Goal: Information Seeking & Learning: Learn about a topic

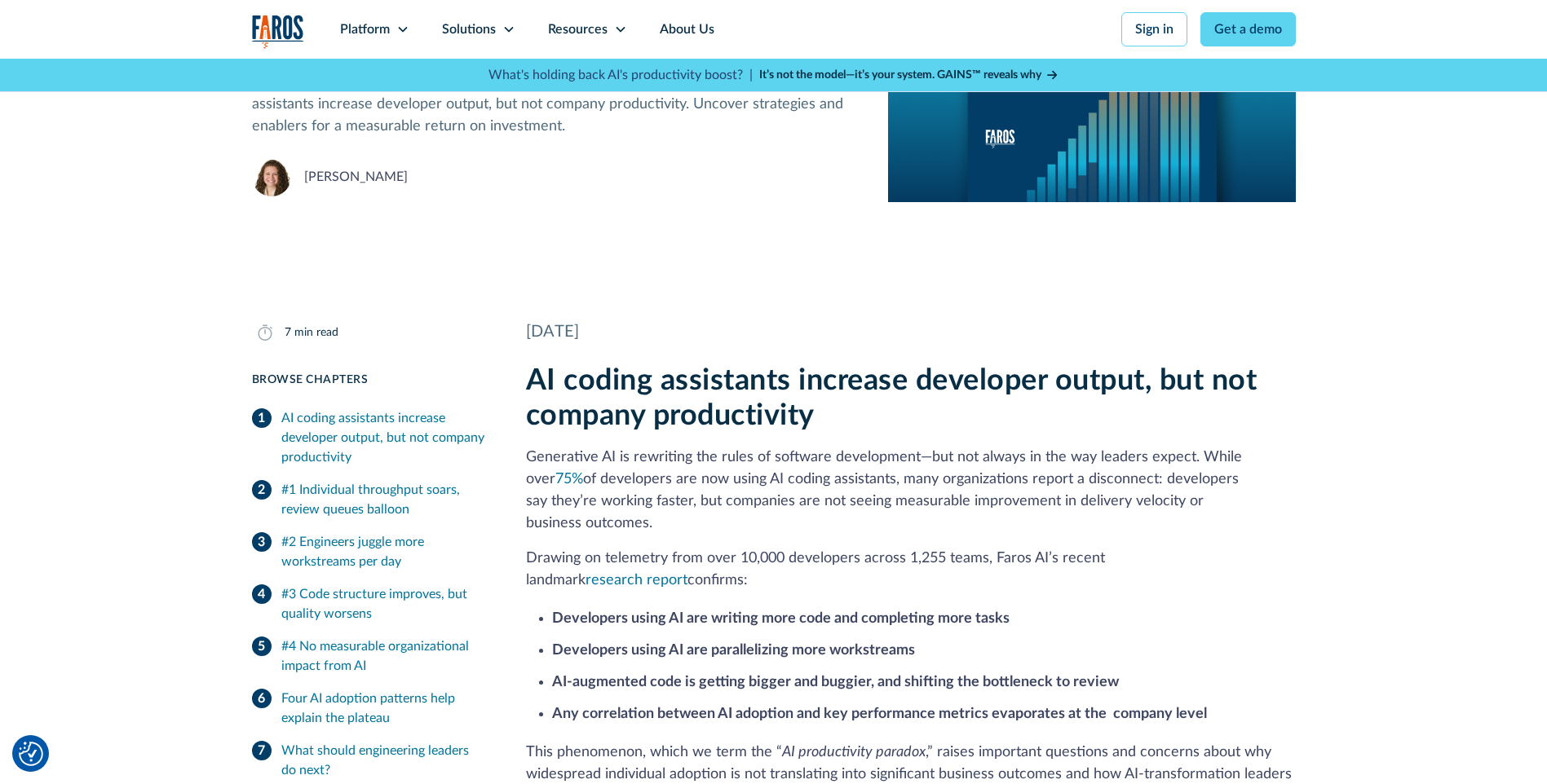
scroll to position [326, 0]
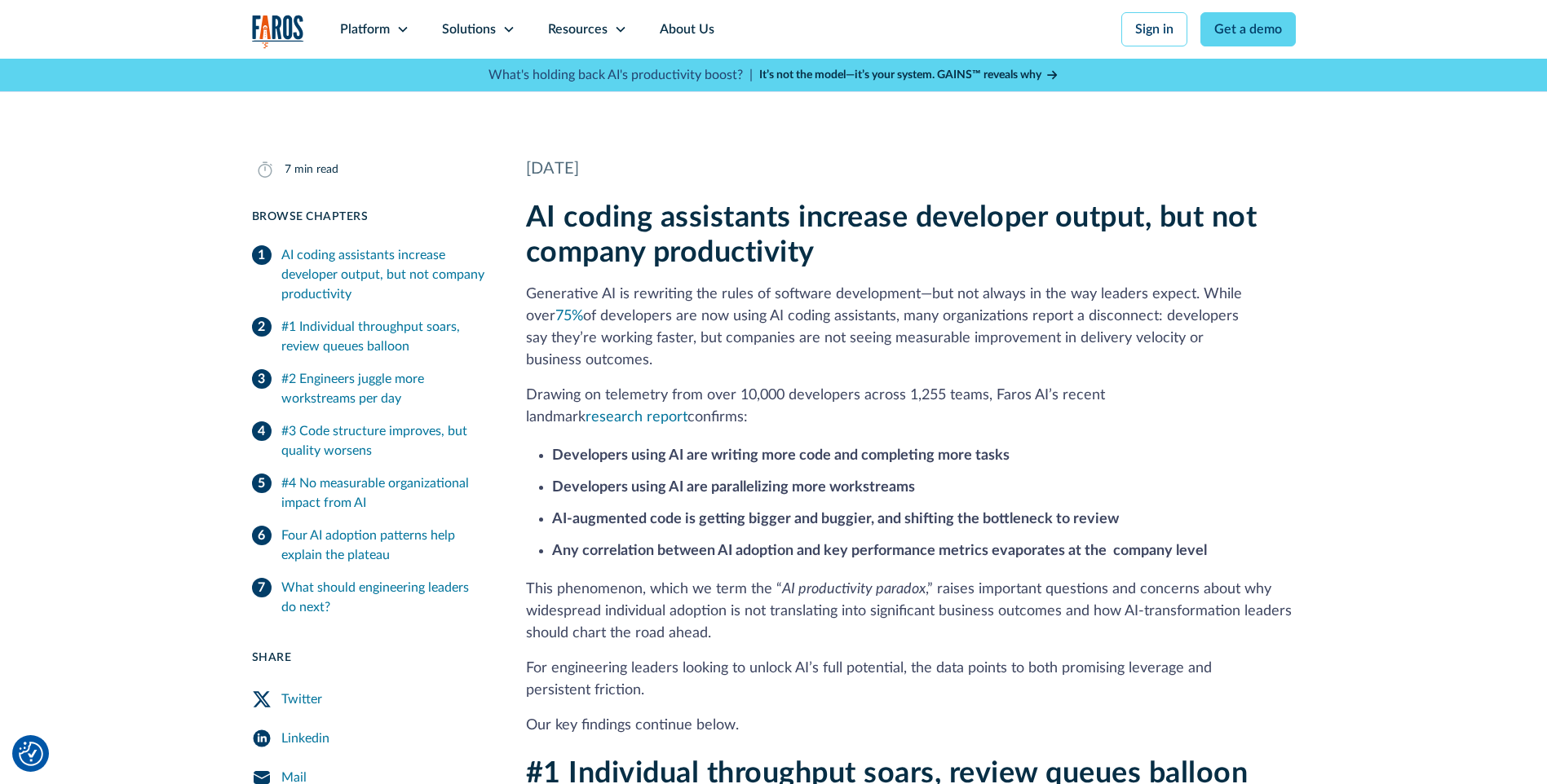
drag, startPoint x: 523, startPoint y: 212, endPoint x: 1073, endPoint y: 692, distance: 730.0
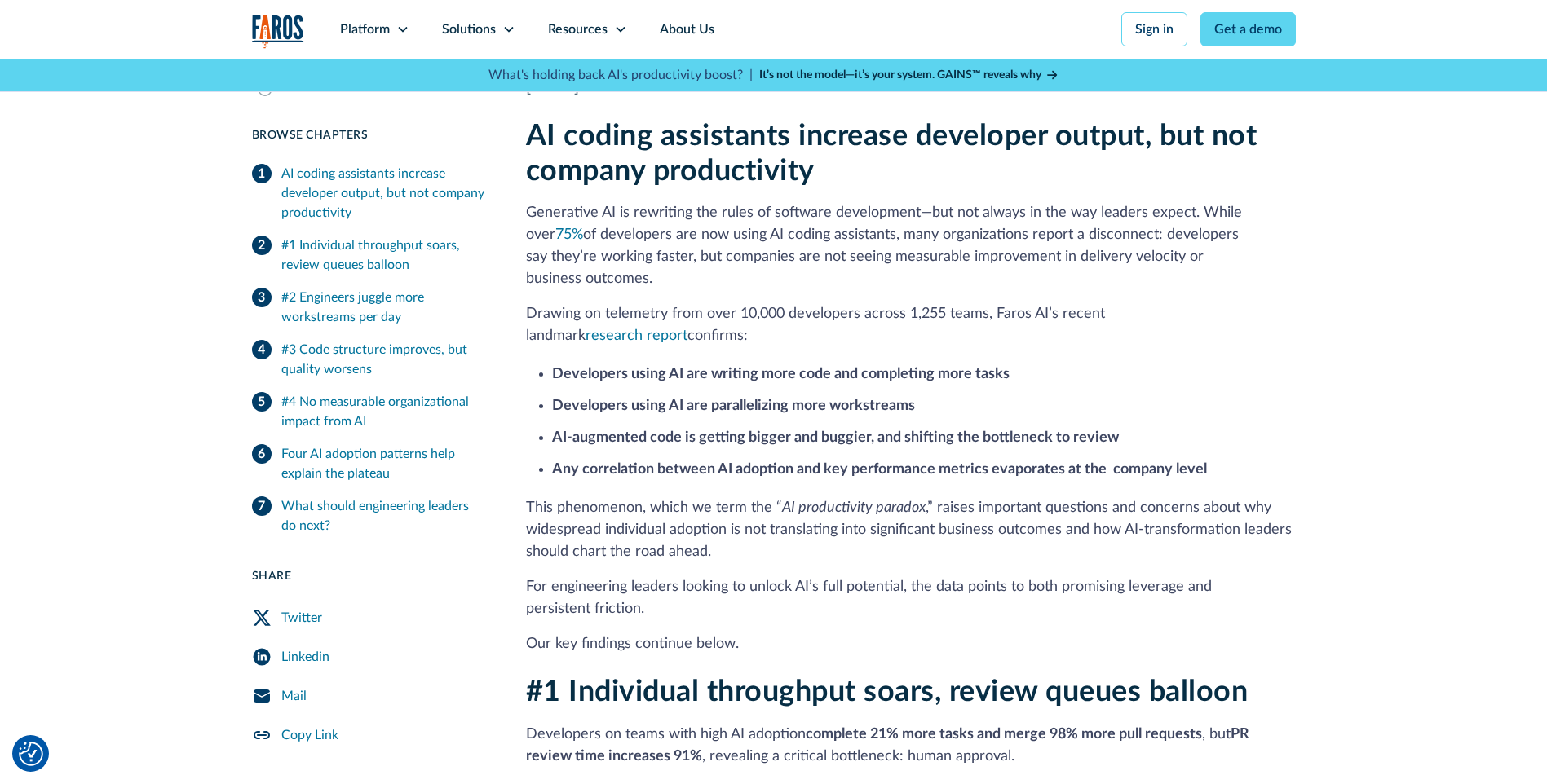
click at [551, 226] on p "Generative AI is rewriting the rules of software development—but not always in …" at bounding box center [911, 246] width 770 height 88
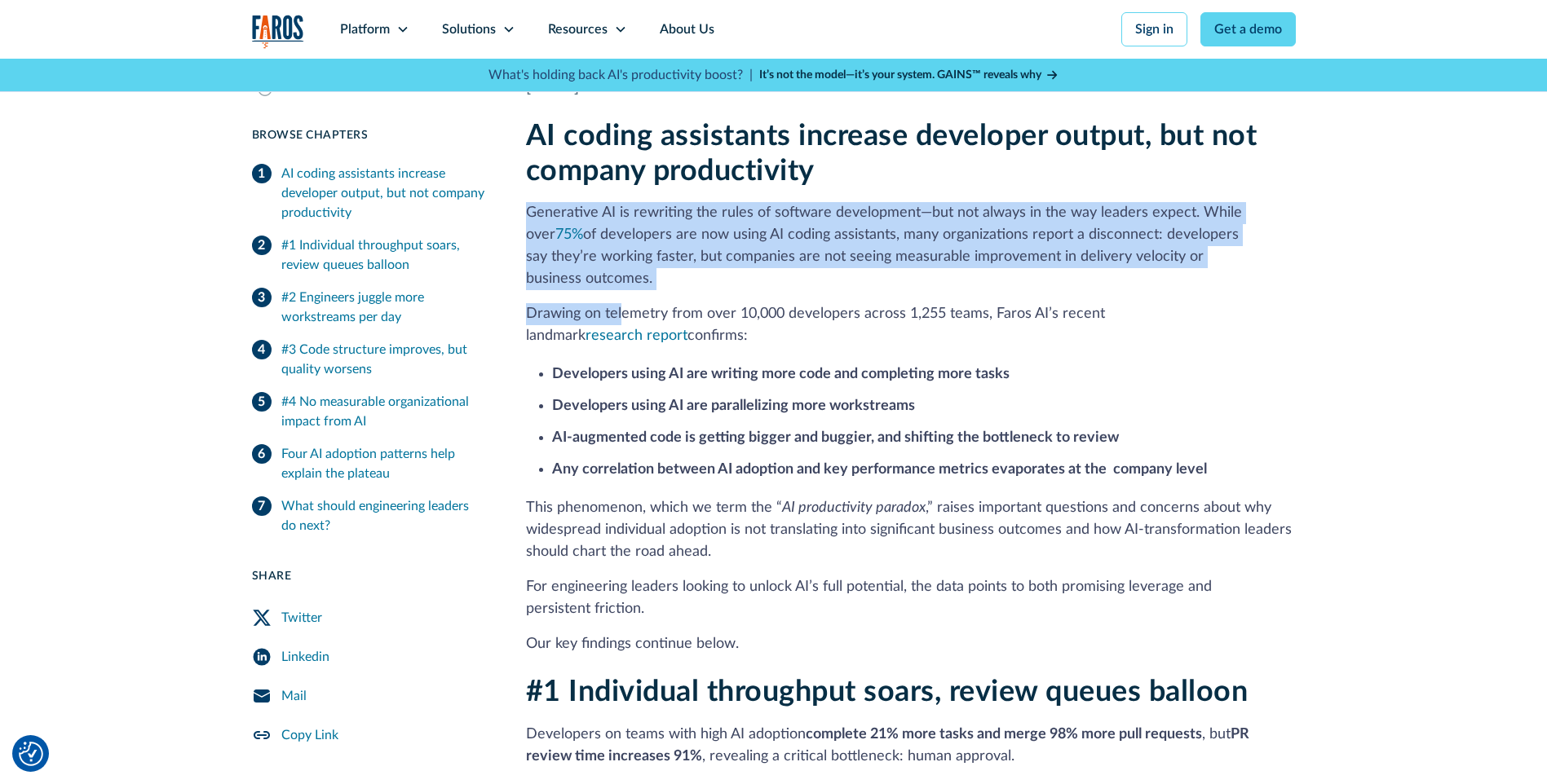
drag, startPoint x: 528, startPoint y: 213, endPoint x: 608, endPoint y: 329, distance: 140.9
click at [623, 303] on div "AI coding assistants increase developer output, but not company productivity Ge…" at bounding box center [911, 387] width 770 height 536
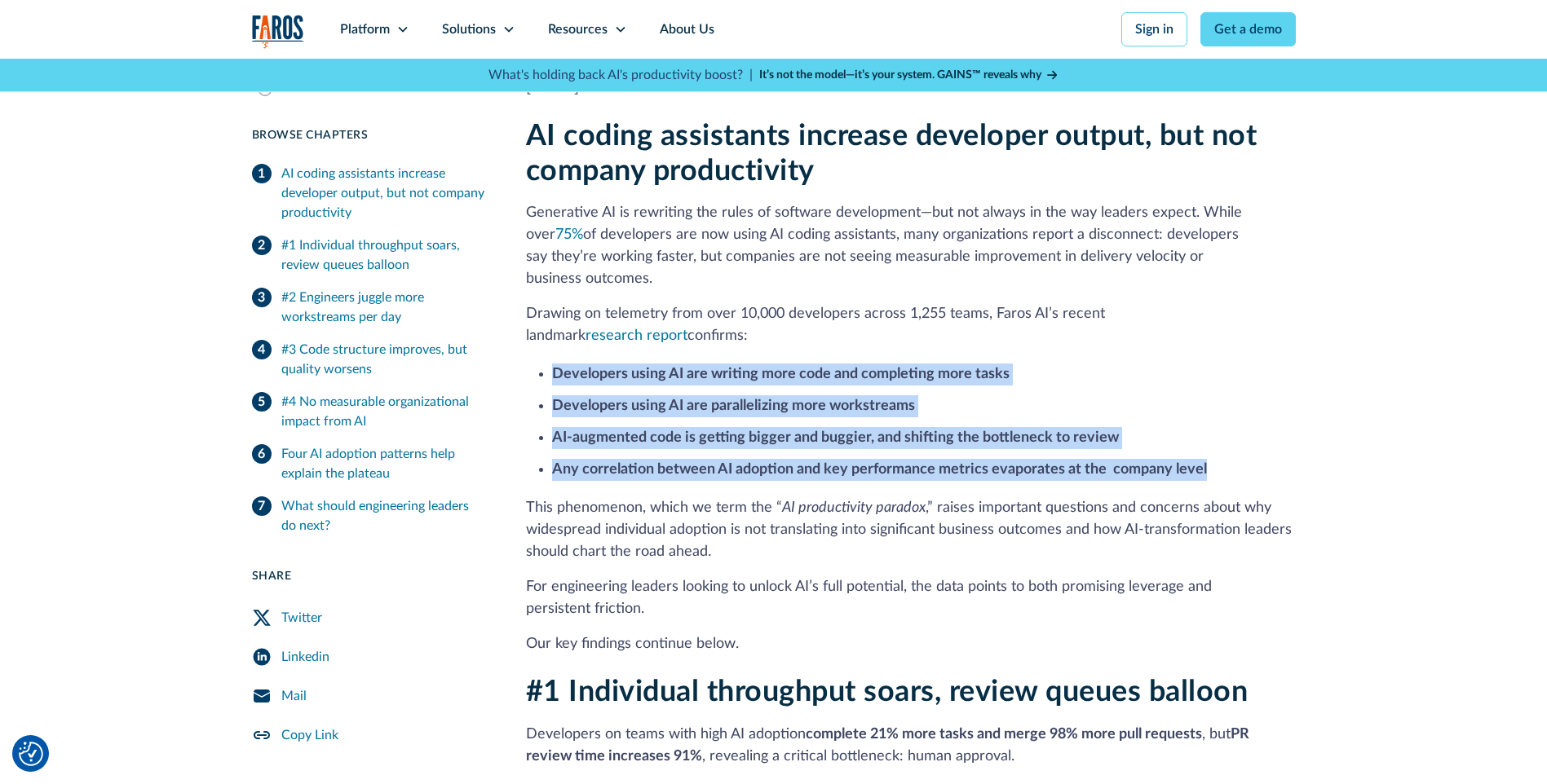
drag, startPoint x: 554, startPoint y: 347, endPoint x: 1217, endPoint y: 443, distance: 669.9
click at [1217, 443] on ul "Developers using AI are writing more code and completing more tasks Developers …" at bounding box center [911, 421] width 770 height 121
click at [819, 367] on strong "Developers using AI are writing more code and completing more tasks" at bounding box center [781, 374] width 457 height 14
click at [818, 367] on strong "Developers using AI are writing more code and completing more tasks" at bounding box center [781, 374] width 457 height 14
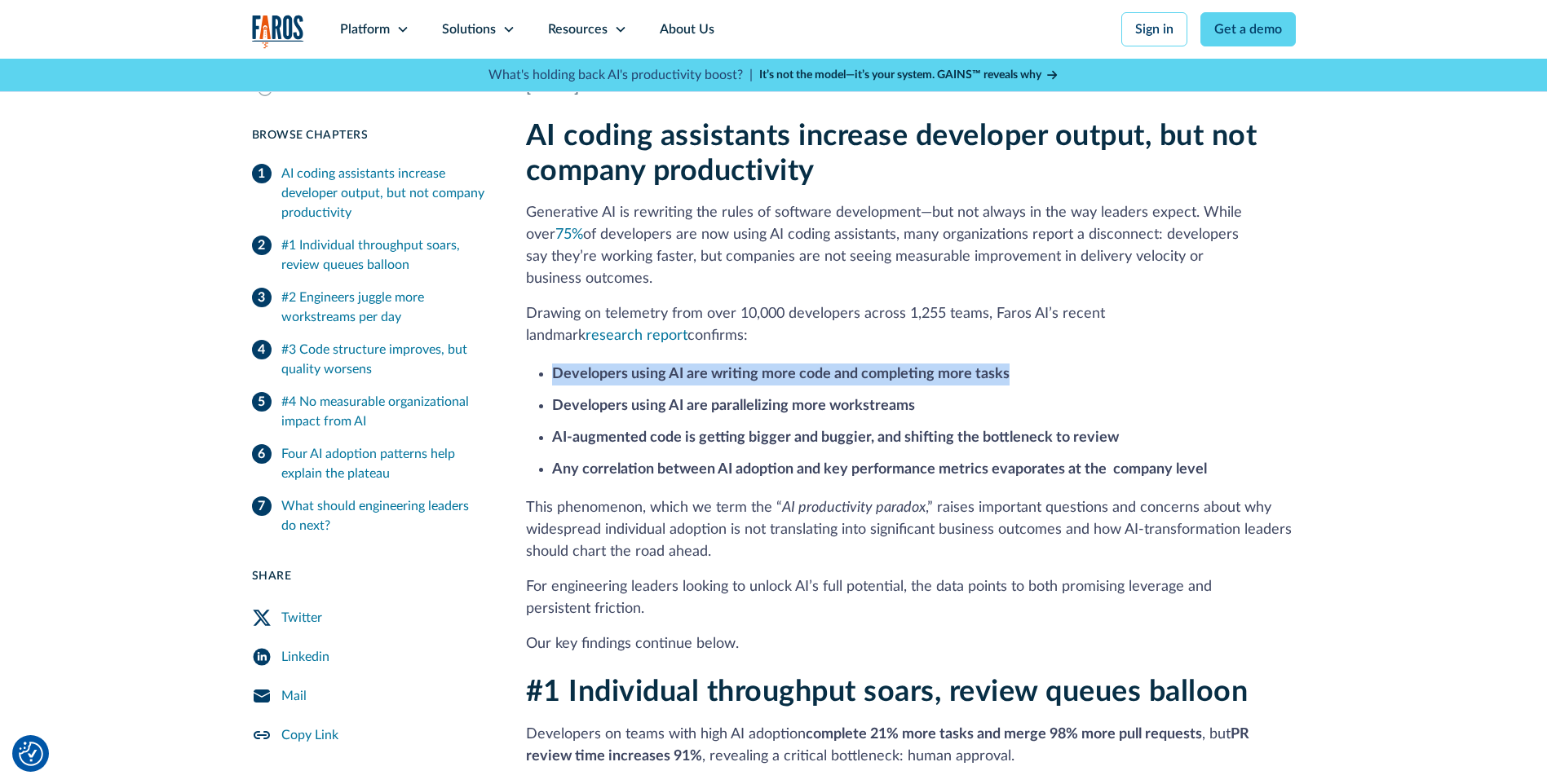
click at [818, 367] on strong "Developers using AI are writing more code and completing more tasks" at bounding box center [781, 374] width 457 height 14
drag, startPoint x: 683, startPoint y: 315, endPoint x: 522, endPoint y: 291, distance: 162.8
click at [536, 303] on p "Drawing on telemetry from over 10,000 developers across 1,255 teams, Faros AI’s…" at bounding box center [911, 325] width 770 height 44
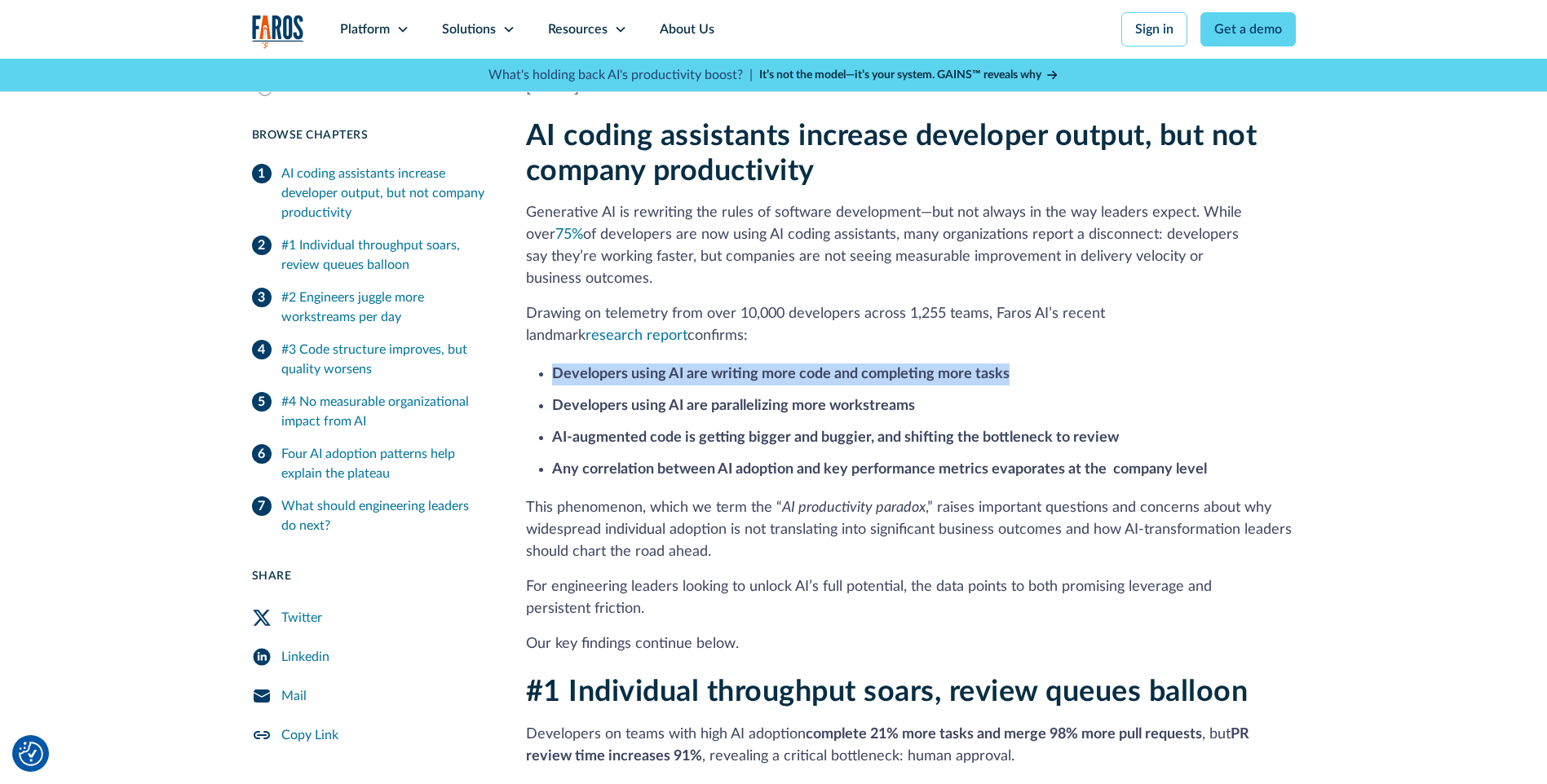
click at [528, 303] on p "Drawing on telemetry from over 10,000 developers across 1,255 teams, Faros AI’s…" at bounding box center [911, 325] width 770 height 44
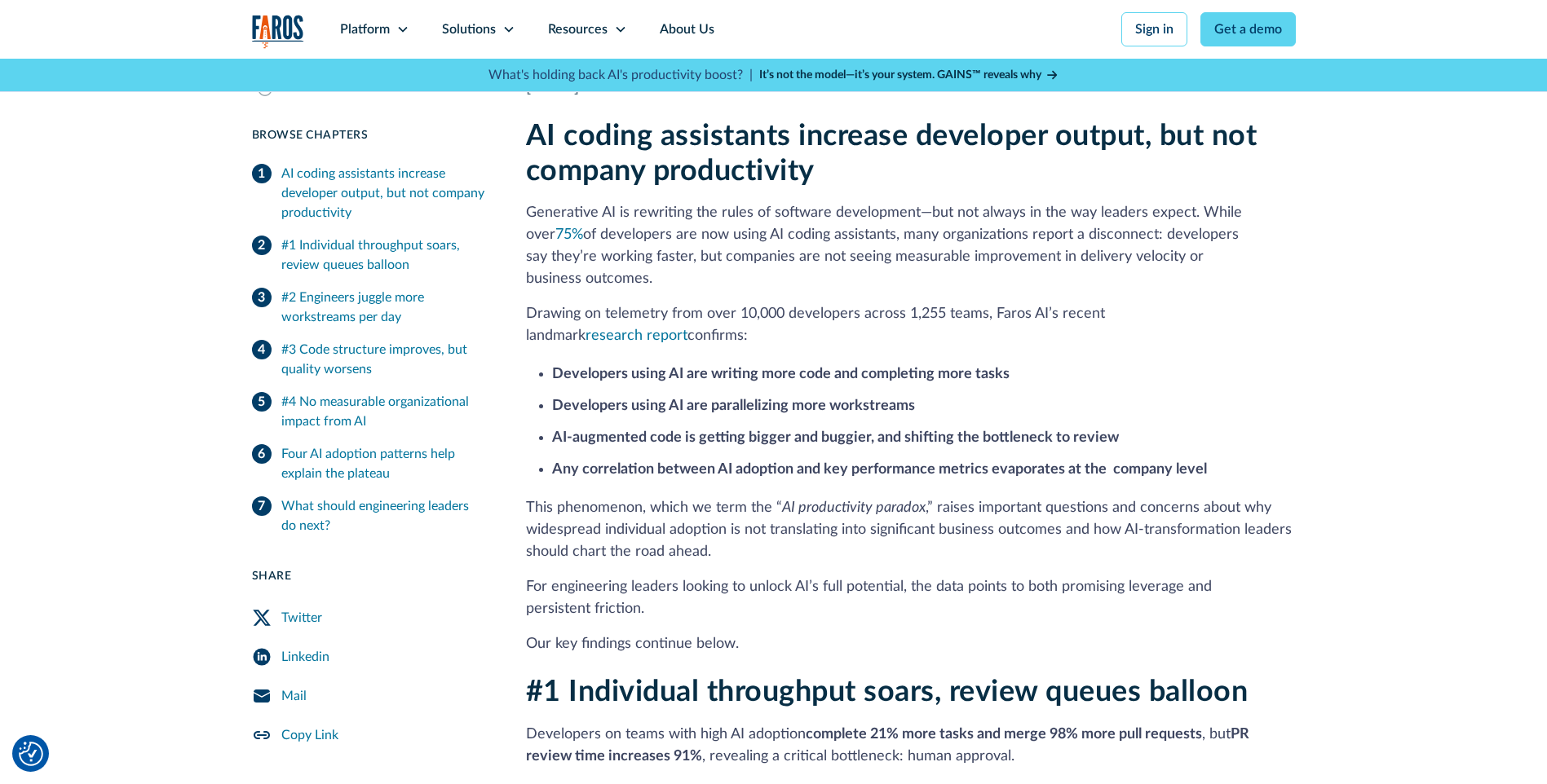
drag, startPoint x: 528, startPoint y: 292, endPoint x: 692, endPoint y: 309, distance: 164.9
click at [692, 309] on p "Drawing on telemetry from over 10,000 developers across 1,255 teams, Faros AI’s…" at bounding box center [911, 325] width 770 height 44
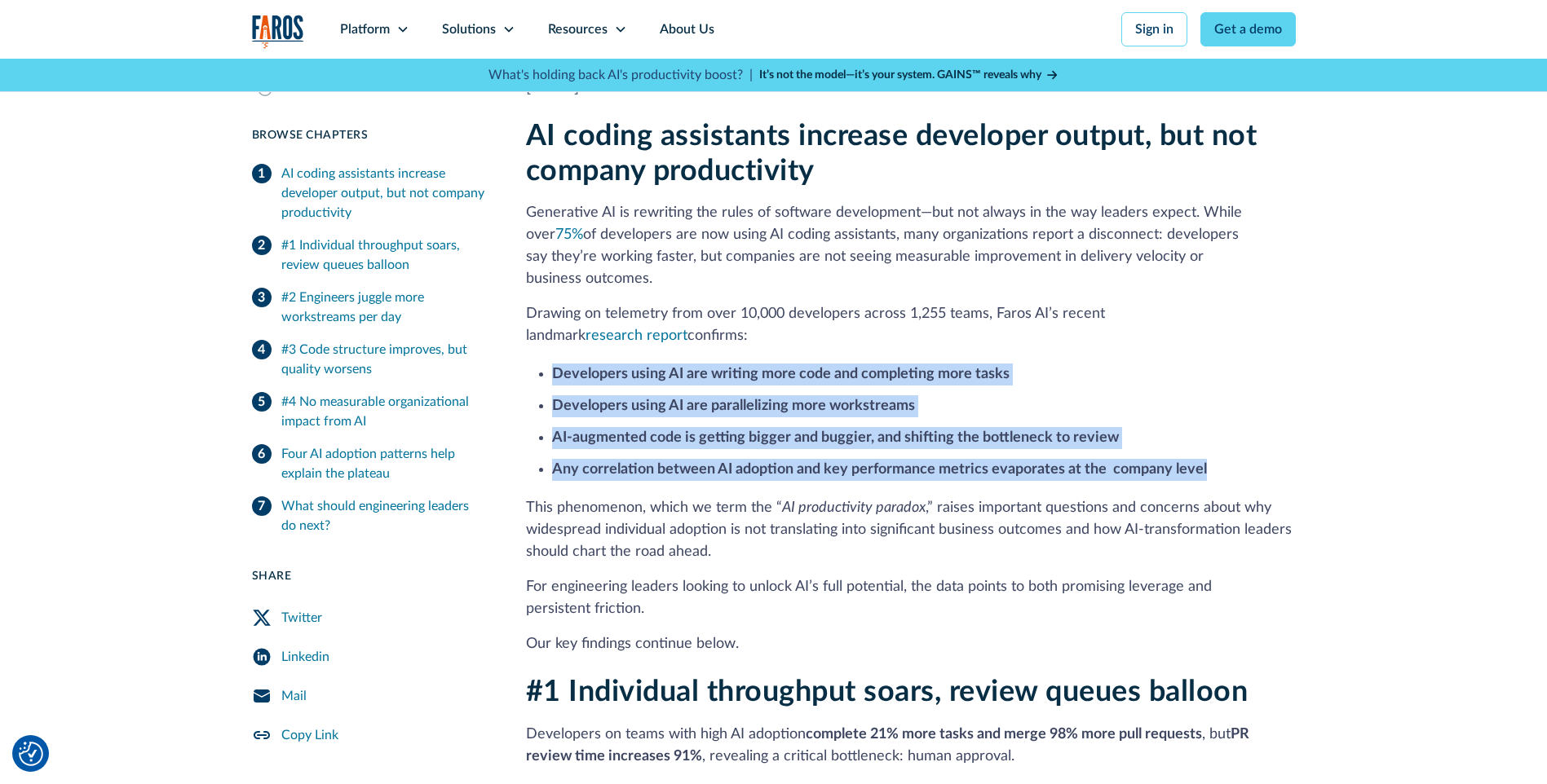
drag, startPoint x: 551, startPoint y: 354, endPoint x: 1222, endPoint y: 452, distance: 678.1
click at [1222, 452] on ul "Developers using AI are writing more code and completing more tasks Developers …" at bounding box center [911, 421] width 770 height 121
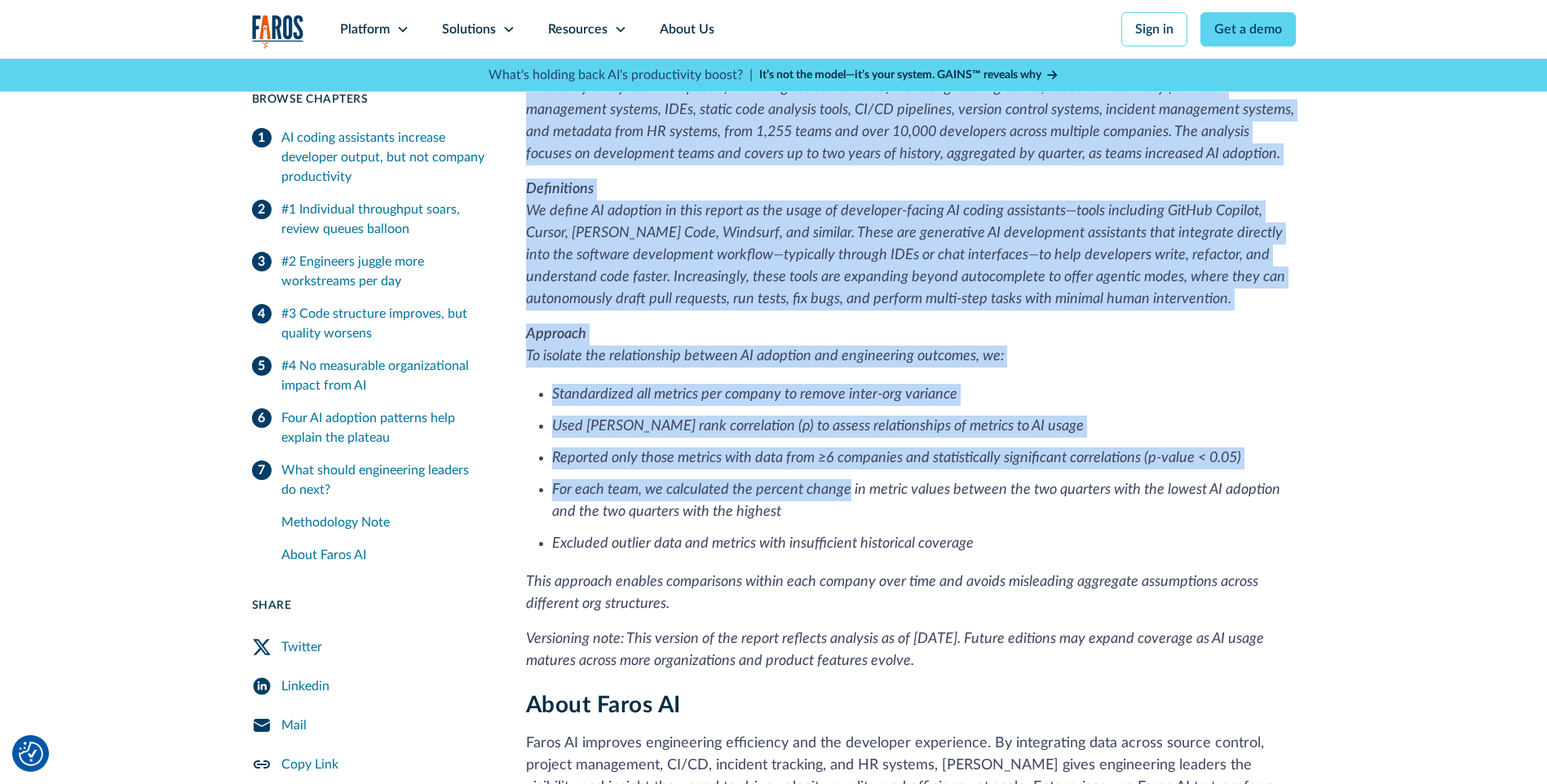
scroll to position [4240, 0]
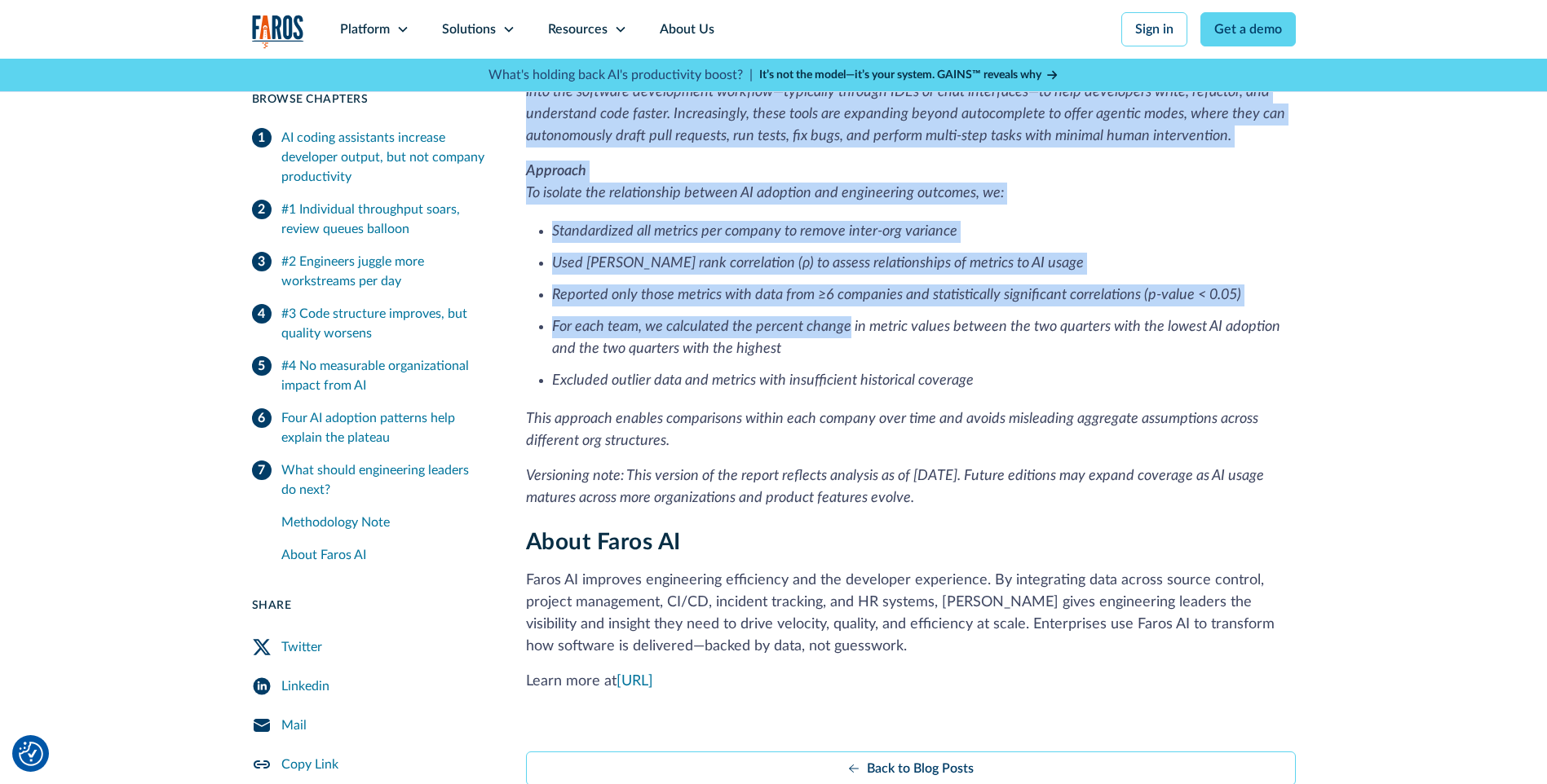
drag, startPoint x: 530, startPoint y: 329, endPoint x: 966, endPoint y: 474, distance: 459.5
click at [966, 474] on div "Methodology Note Background This study analyzes the impact of AI coding assista…" at bounding box center [911, 180] width 770 height 658
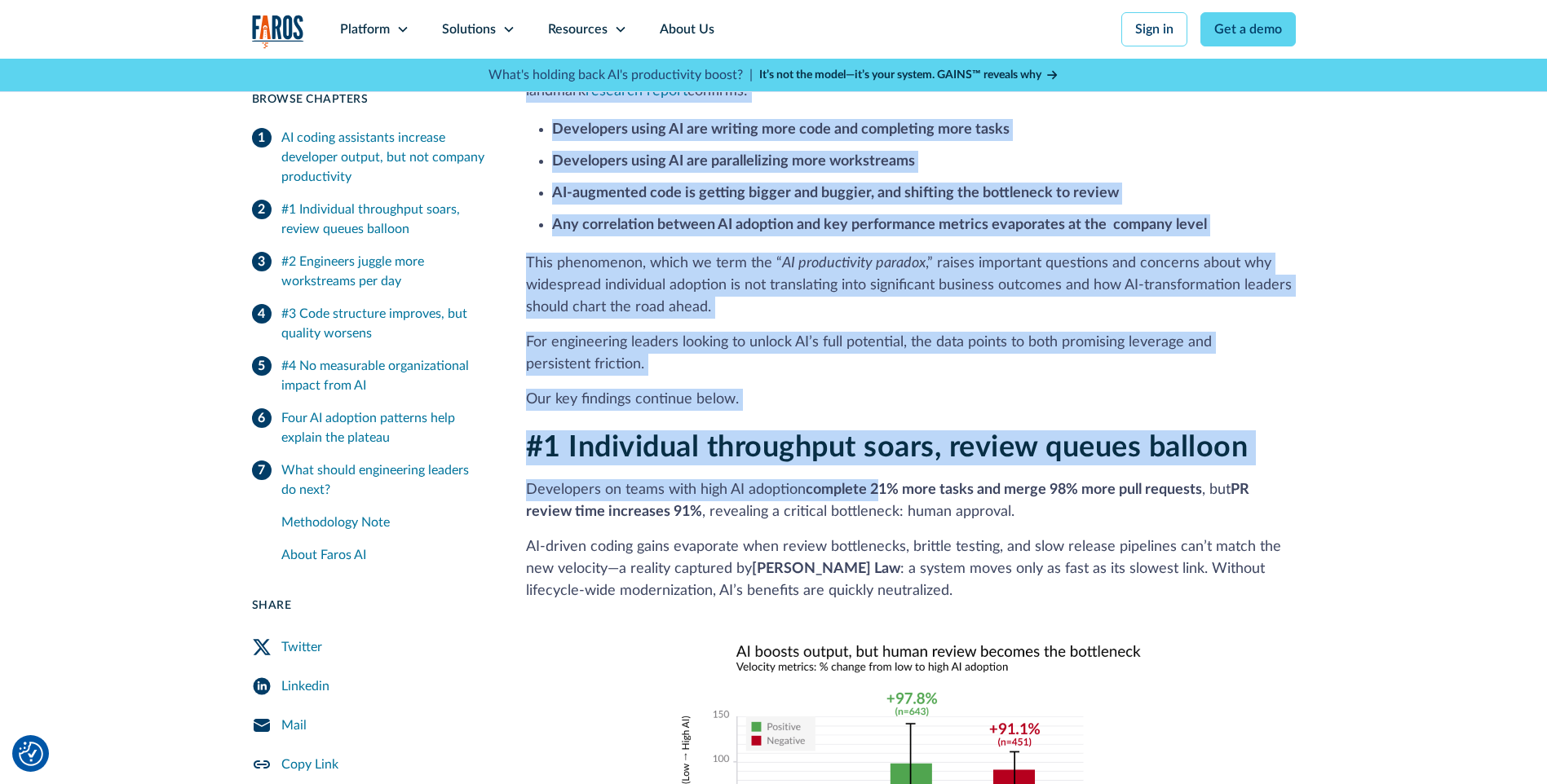
scroll to position [571, 0]
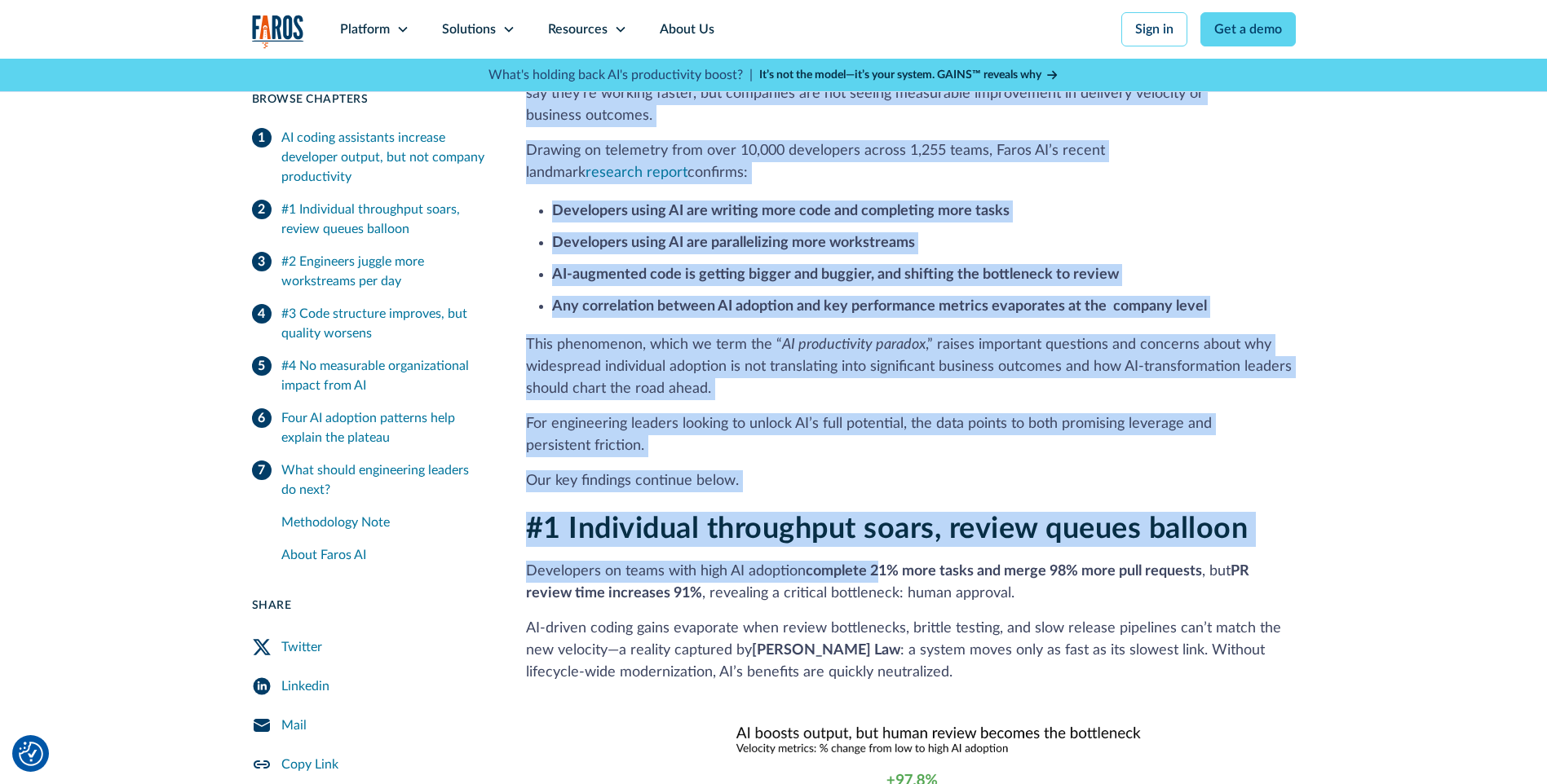
drag, startPoint x: 533, startPoint y: 292, endPoint x: 774, endPoint y: 442, distance: 283.9
click at [774, 442] on div "AI coding assistants increase developer output, but not company productivity Ge…" at bounding box center [911, 224] width 770 height 536
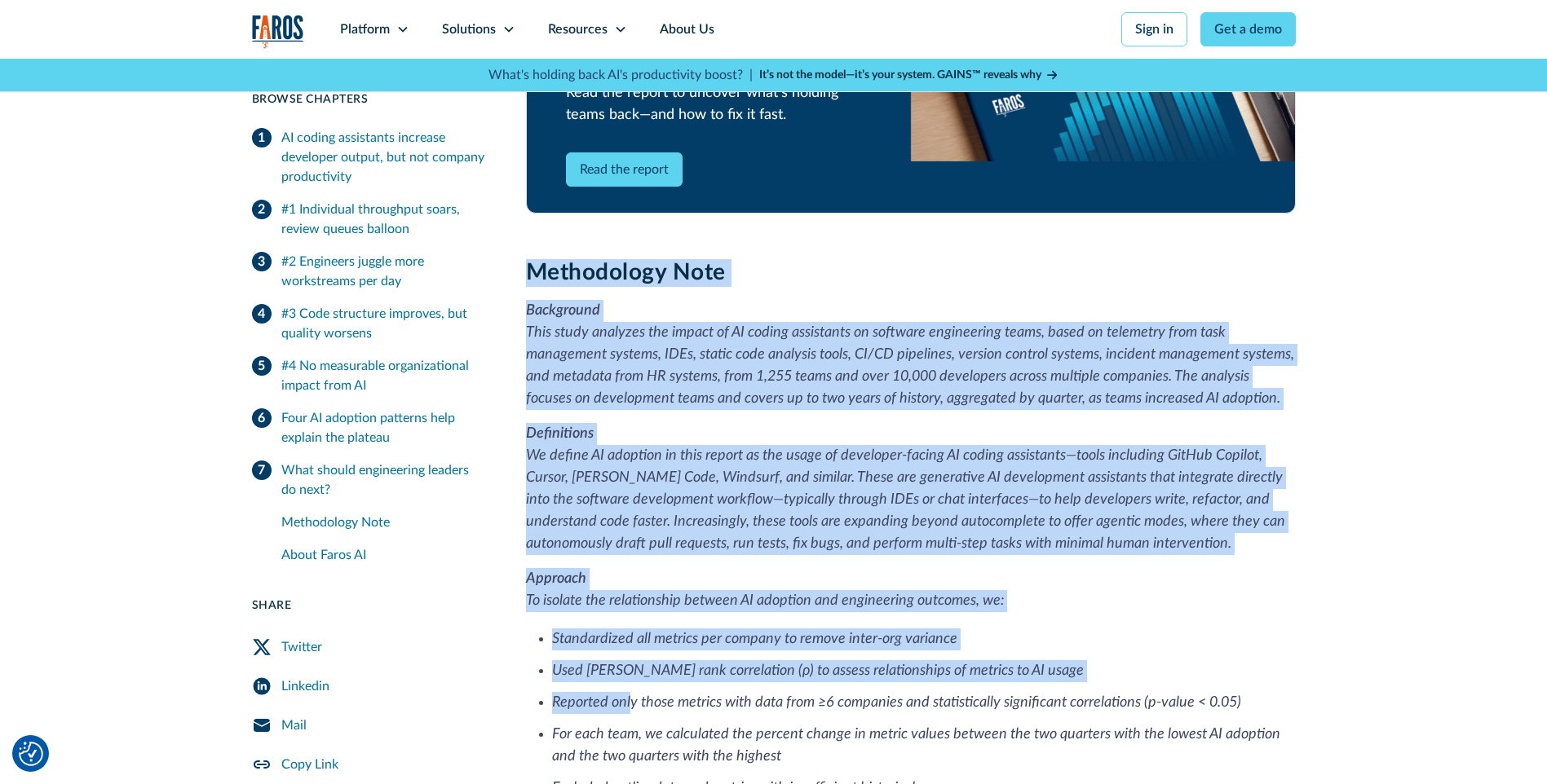
scroll to position [3996, 0]
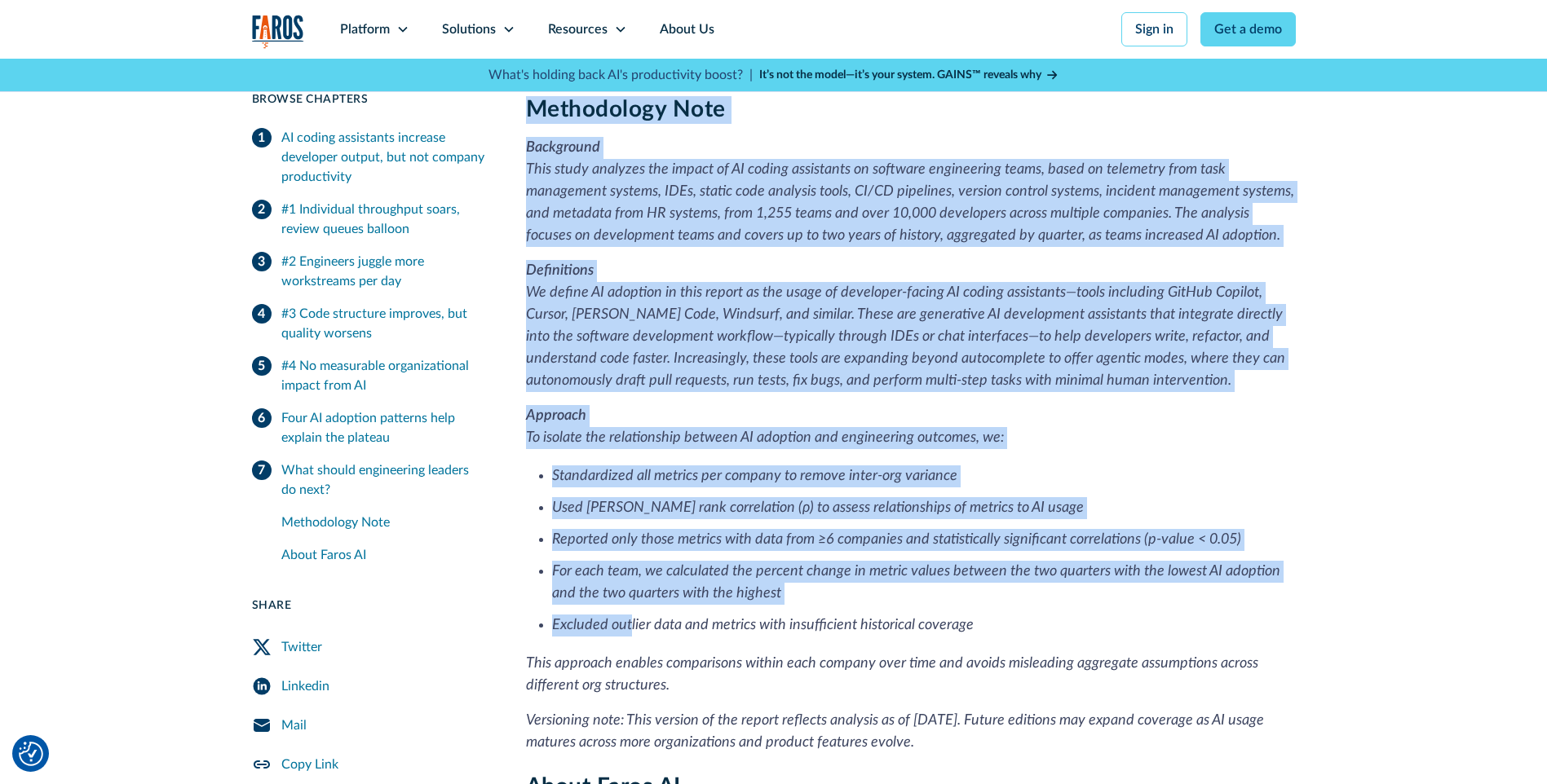
drag, startPoint x: 524, startPoint y: 330, endPoint x: 628, endPoint y: 613, distance: 301.5
